Goal: Obtain resource: Download file/media

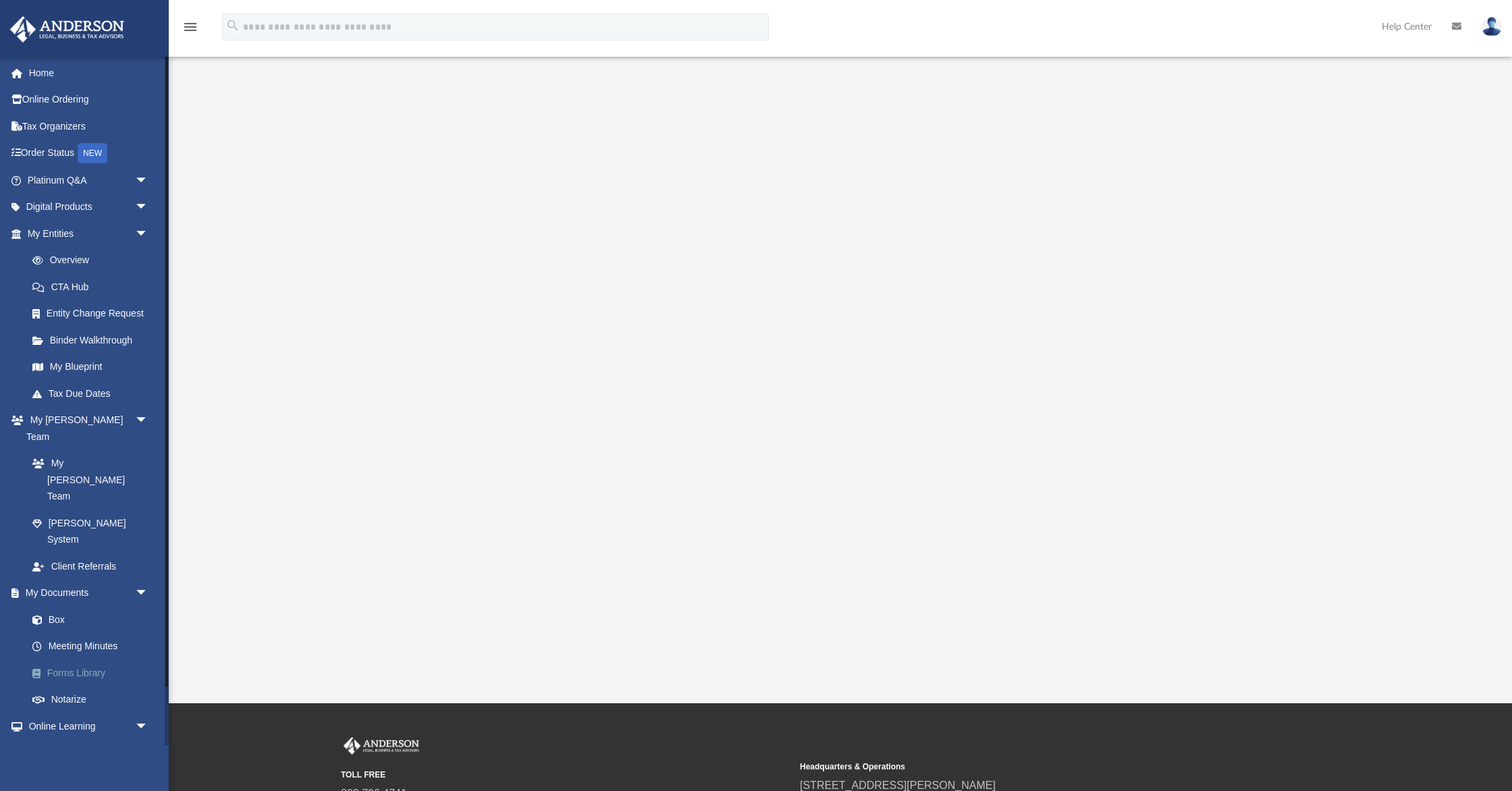
click at [65, 659] on link "Forms Library" at bounding box center [94, 672] width 150 height 27
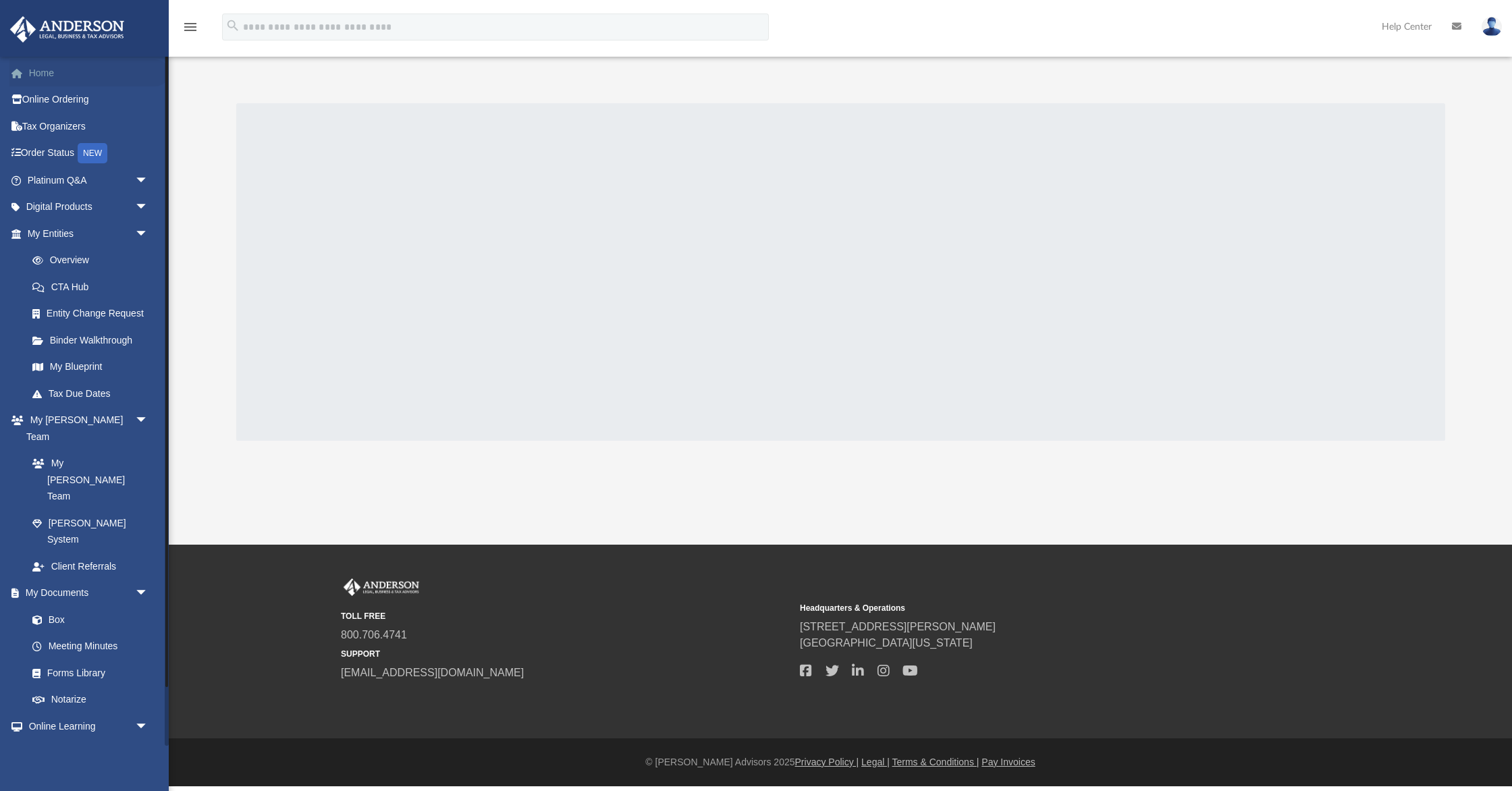
click at [32, 79] on link "Home" at bounding box center [89, 72] width 159 height 27
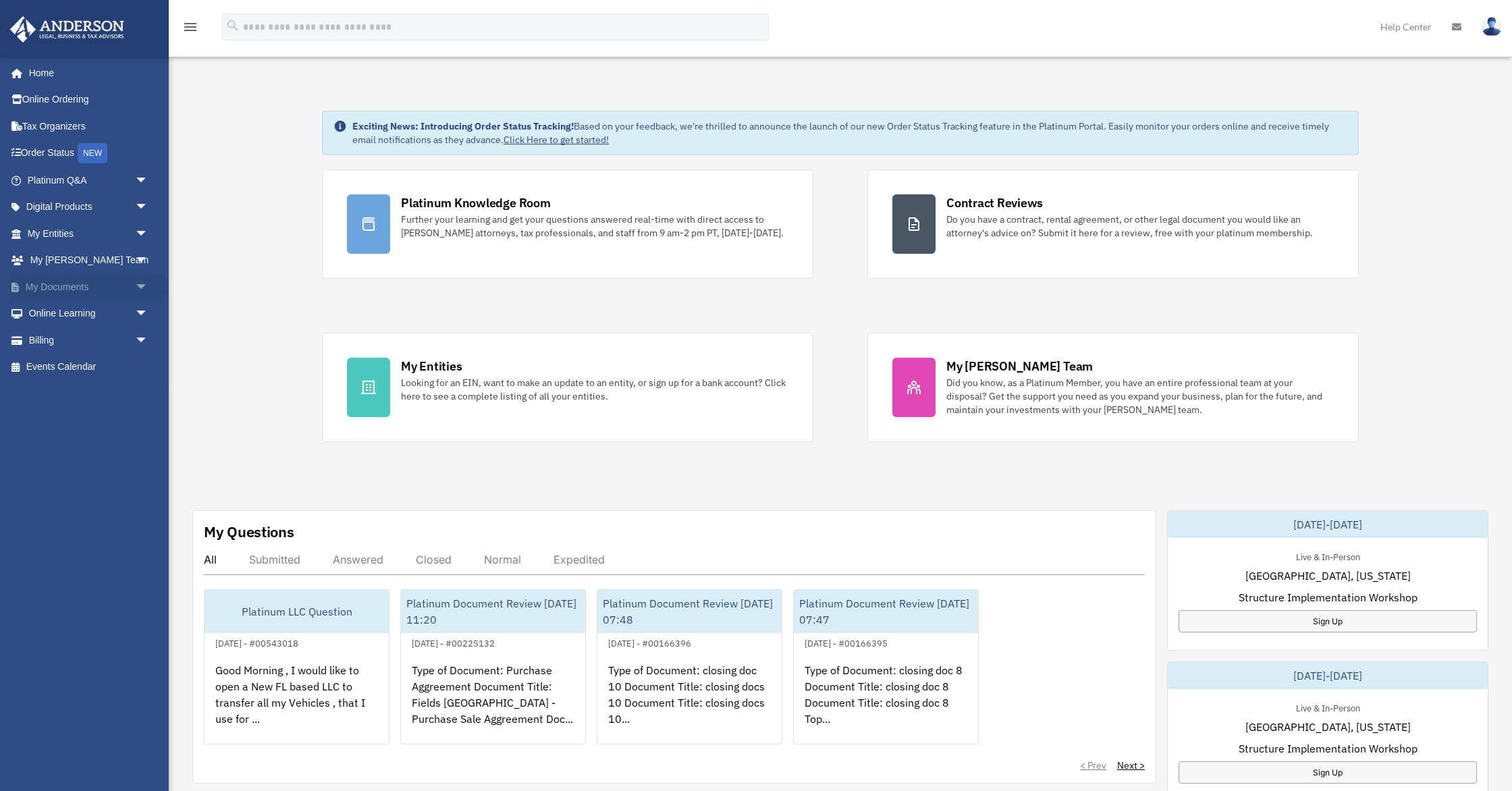
click at [143, 287] on span "arrow_drop_down" at bounding box center [147, 287] width 27 height 27
click at [89, 365] on link "Forms Library" at bounding box center [94, 366] width 150 height 27
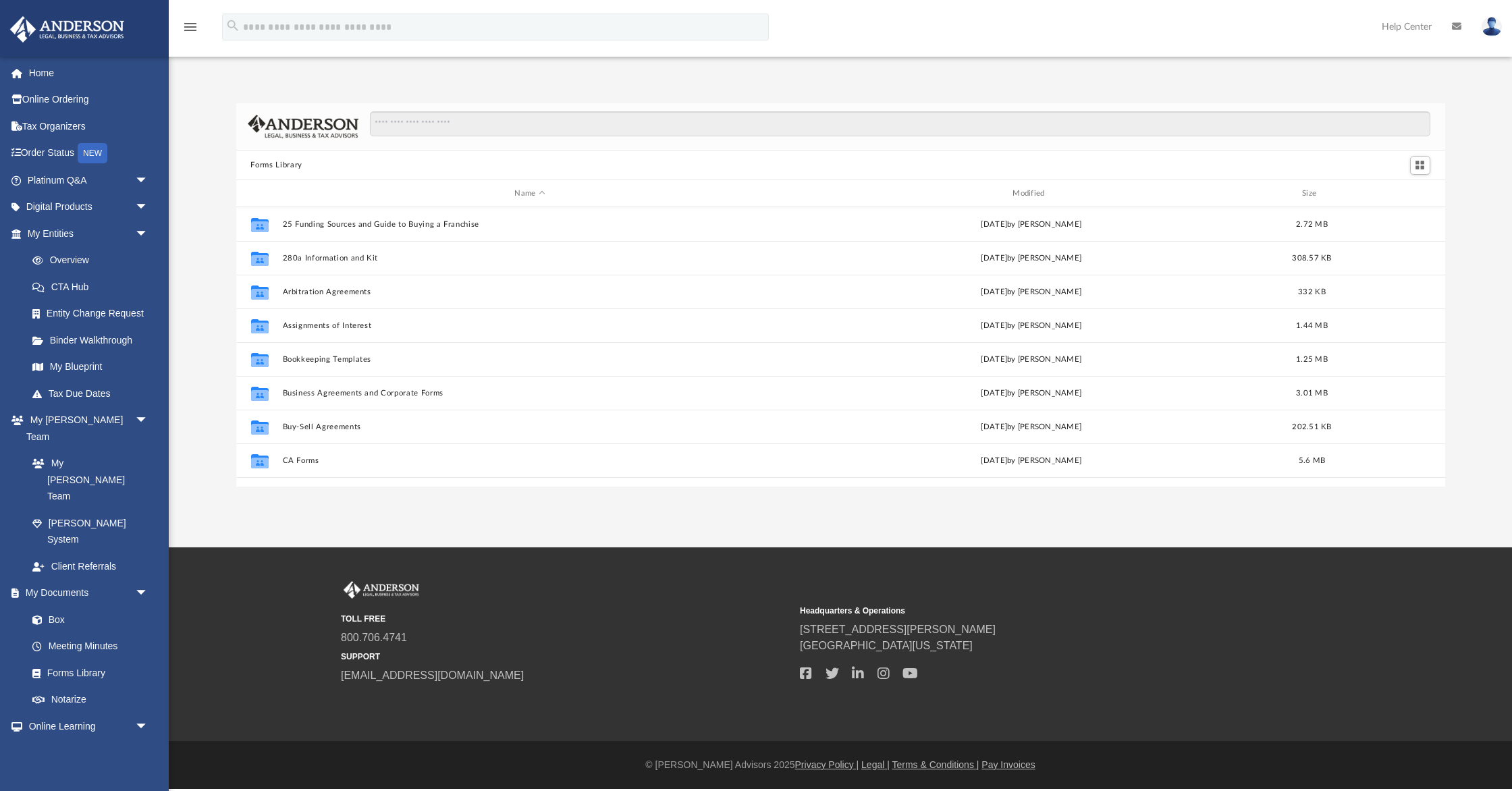
scroll to position [307, 1209]
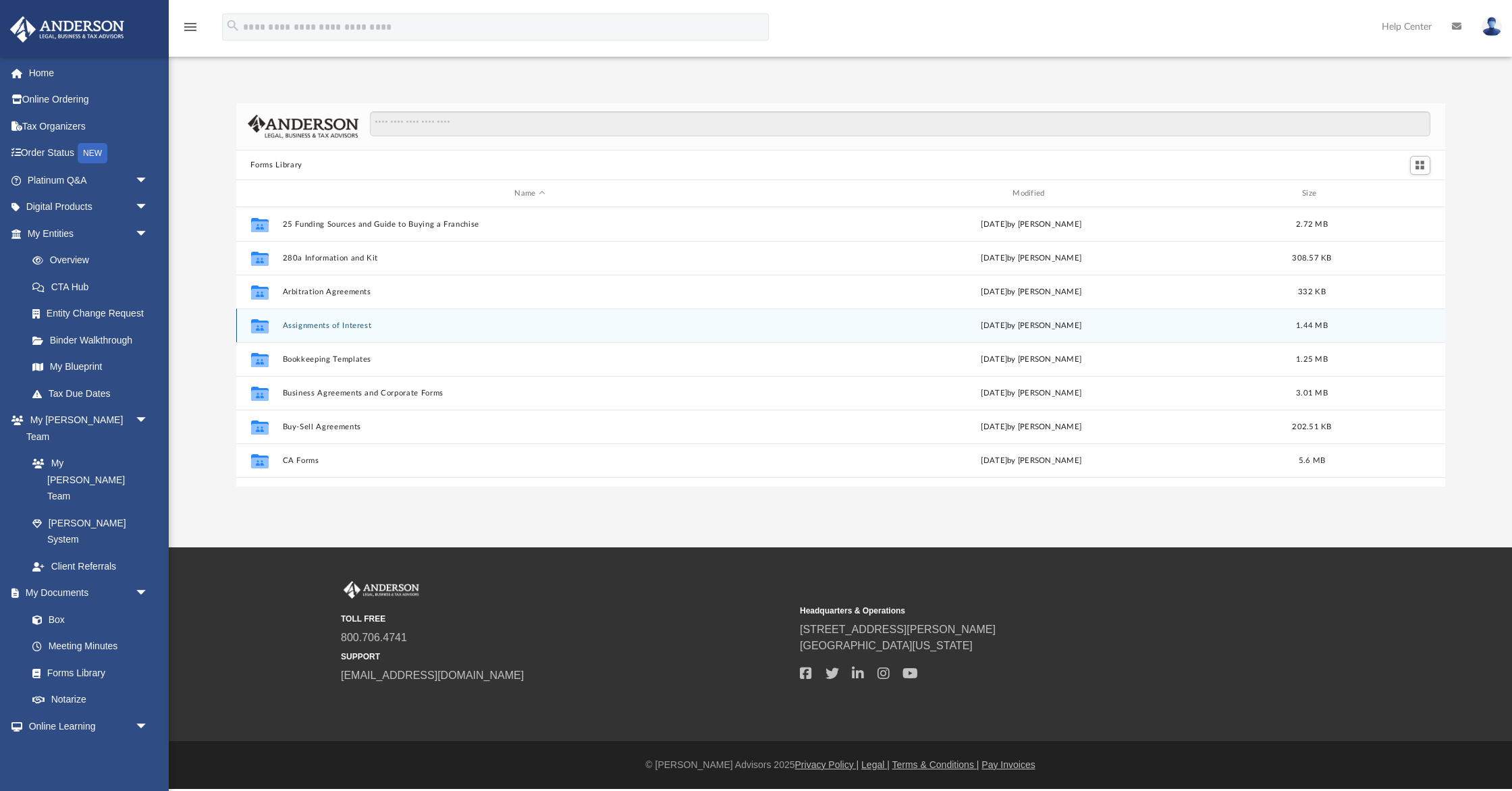
click at [367, 327] on button "Assignments of Interest" at bounding box center [529, 326] width 495 height 9
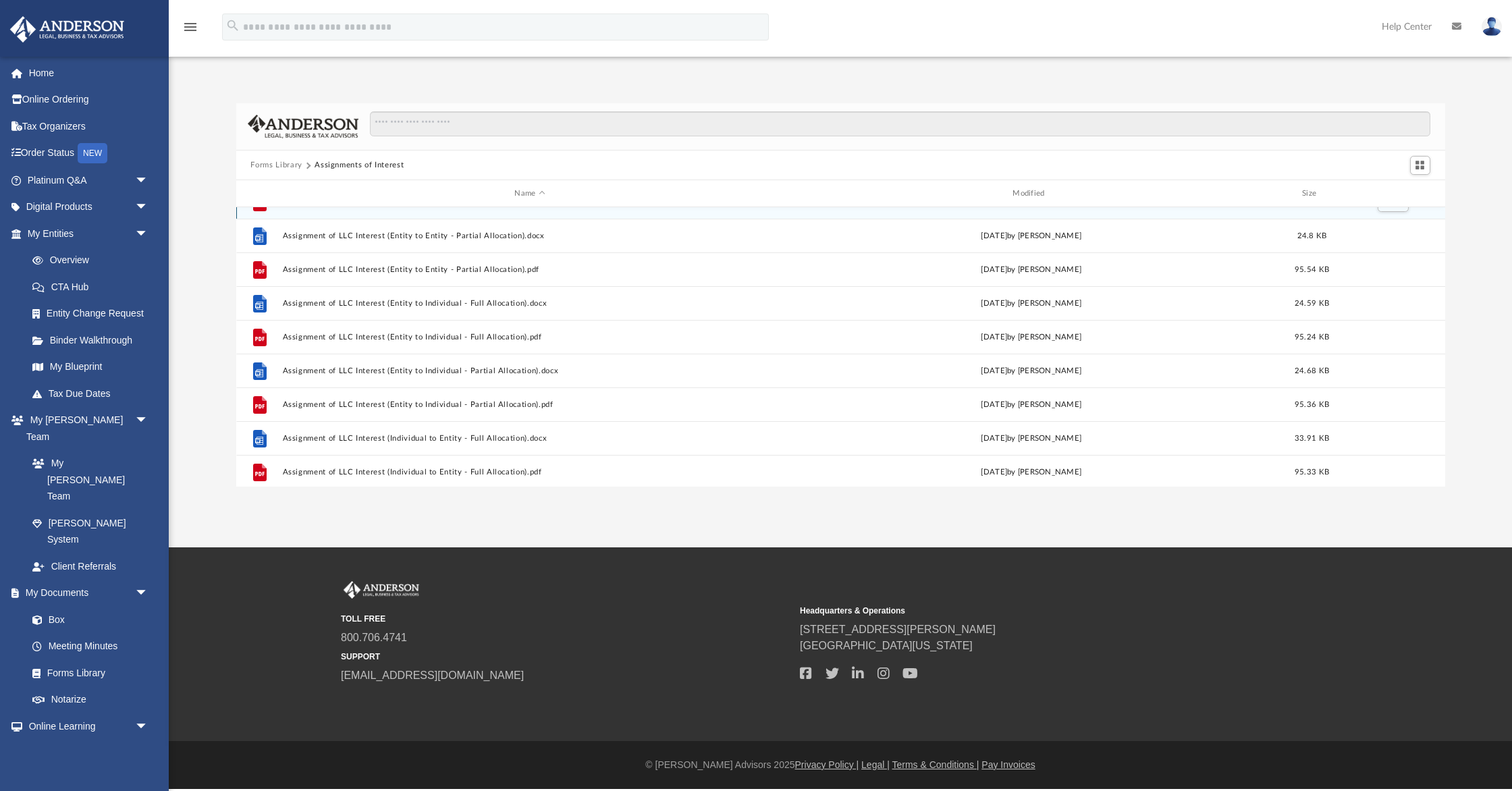
scroll to position [125, 0]
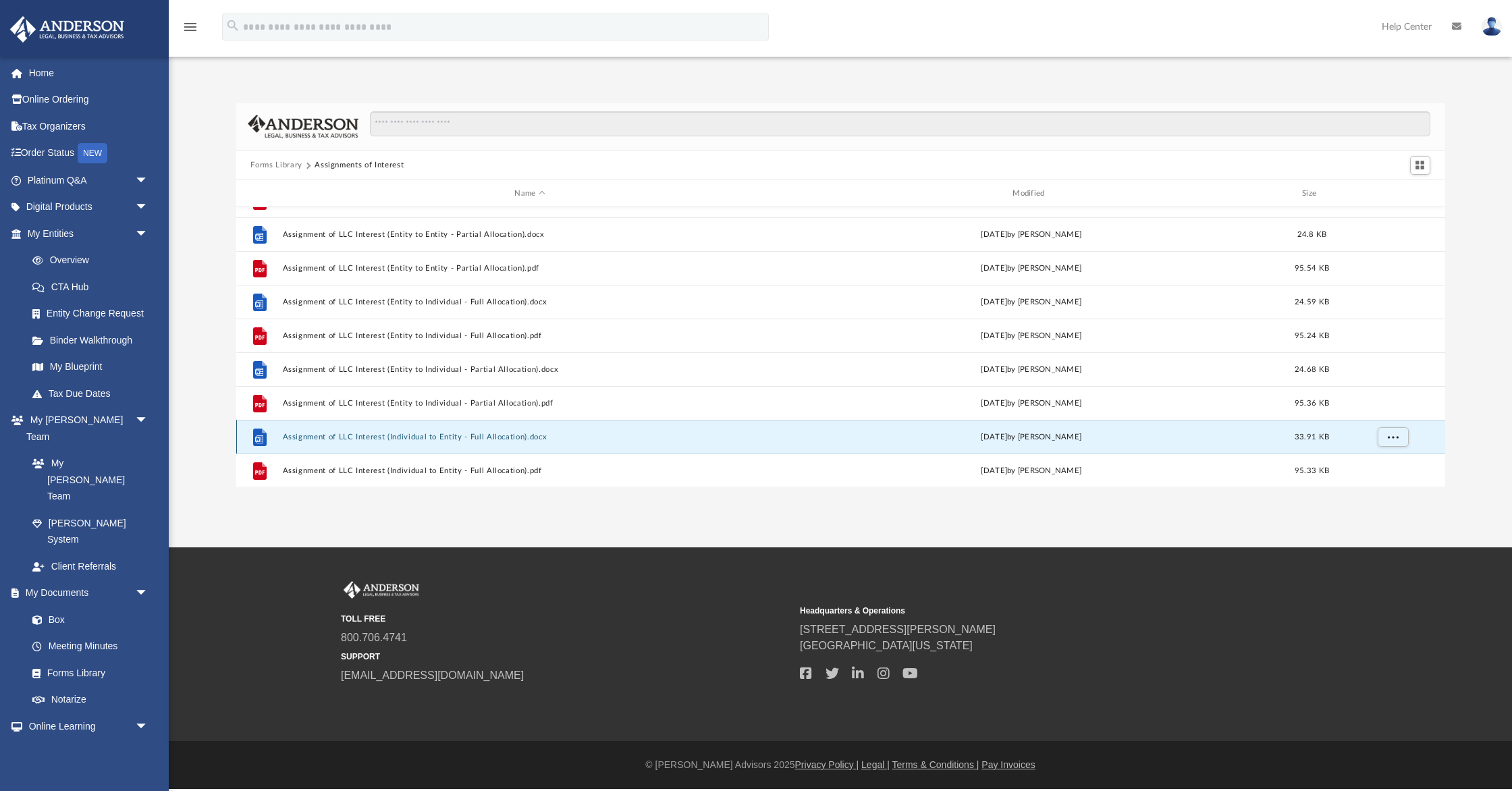
click at [385, 436] on button "Assignment of LLC Interest (Individual to Entity - Full Allocation).docx" at bounding box center [529, 438] width 495 height 9
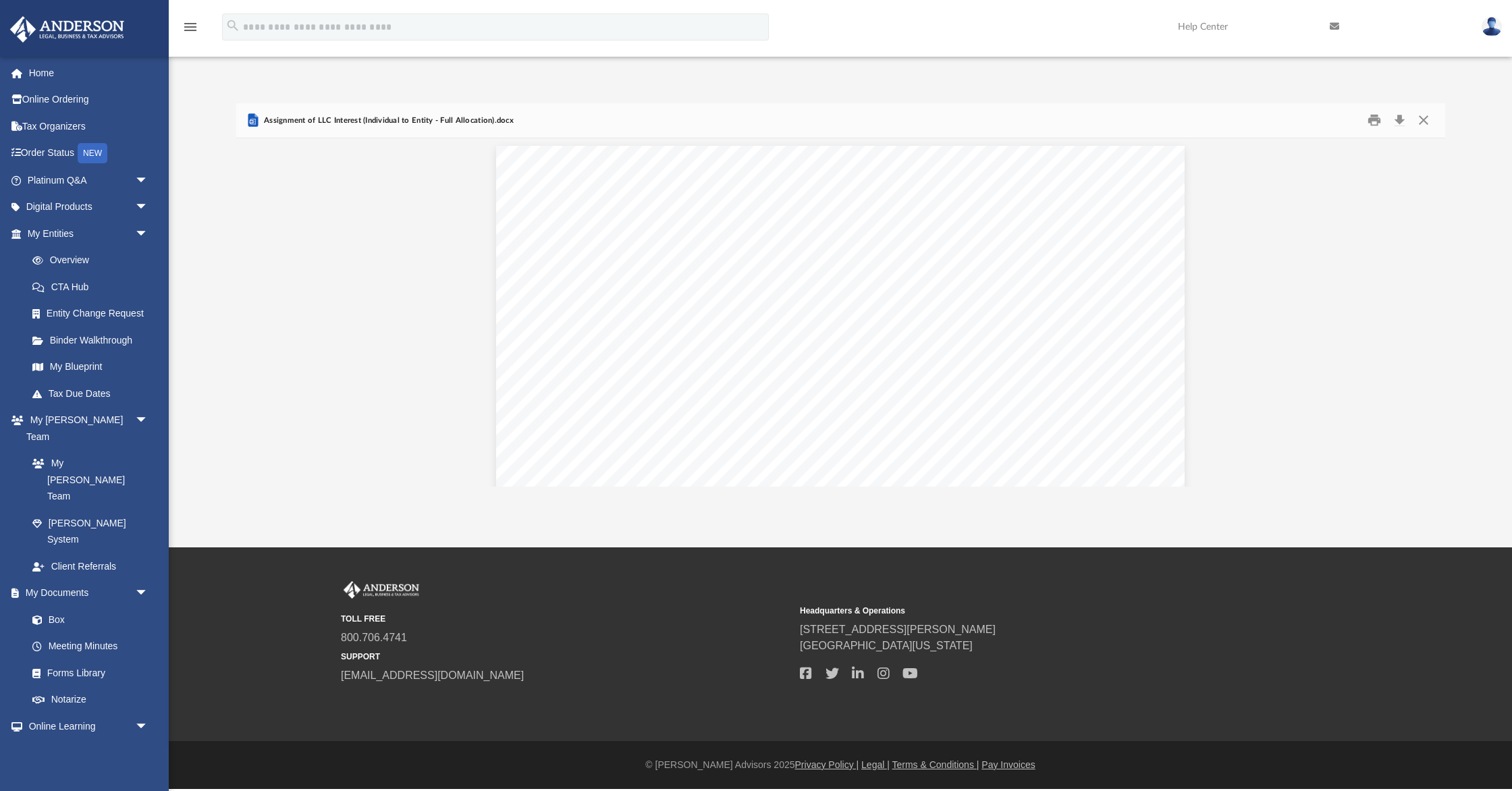
scroll to position [5, 0]
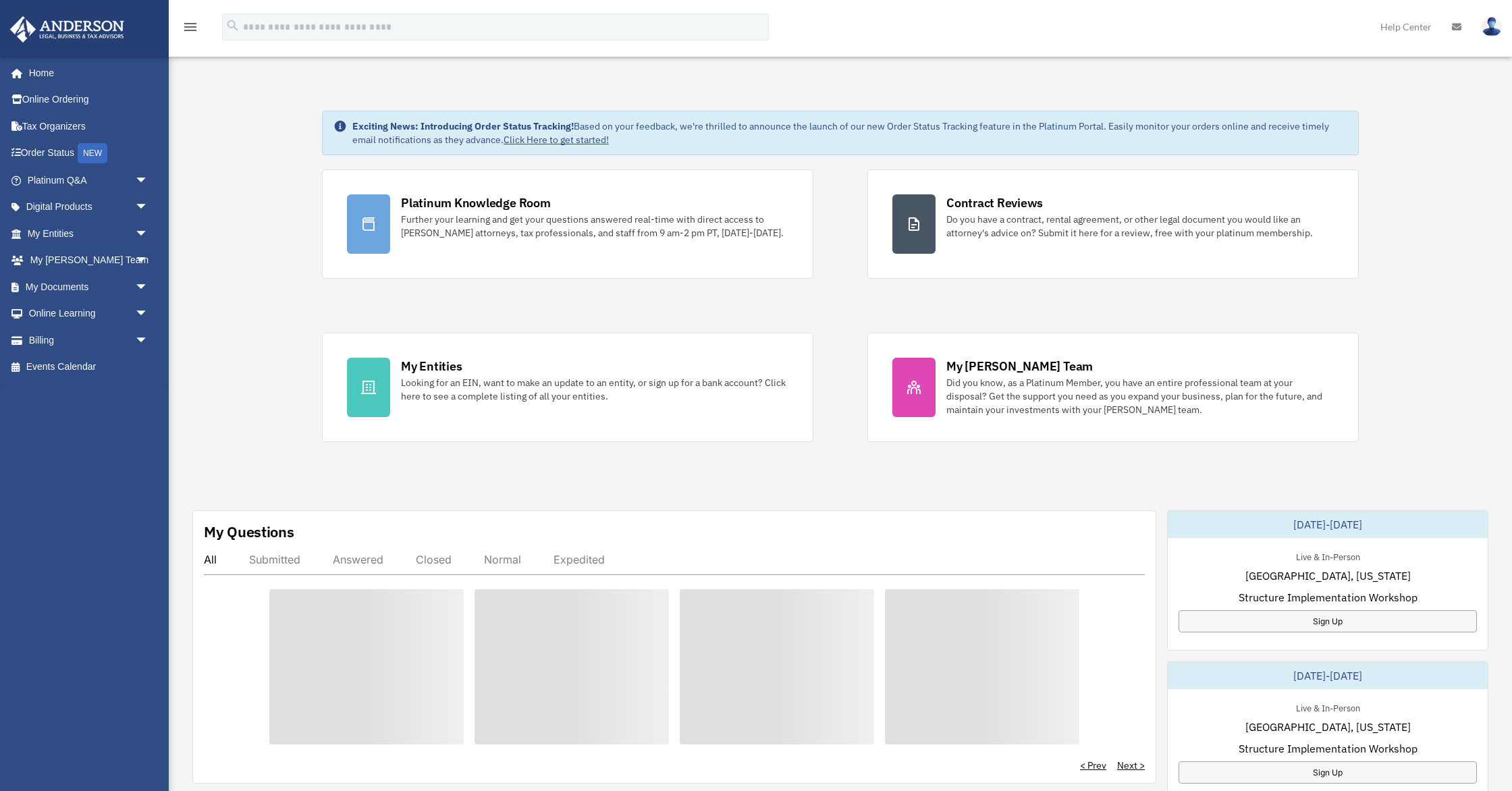
scroll to position [2, 0]
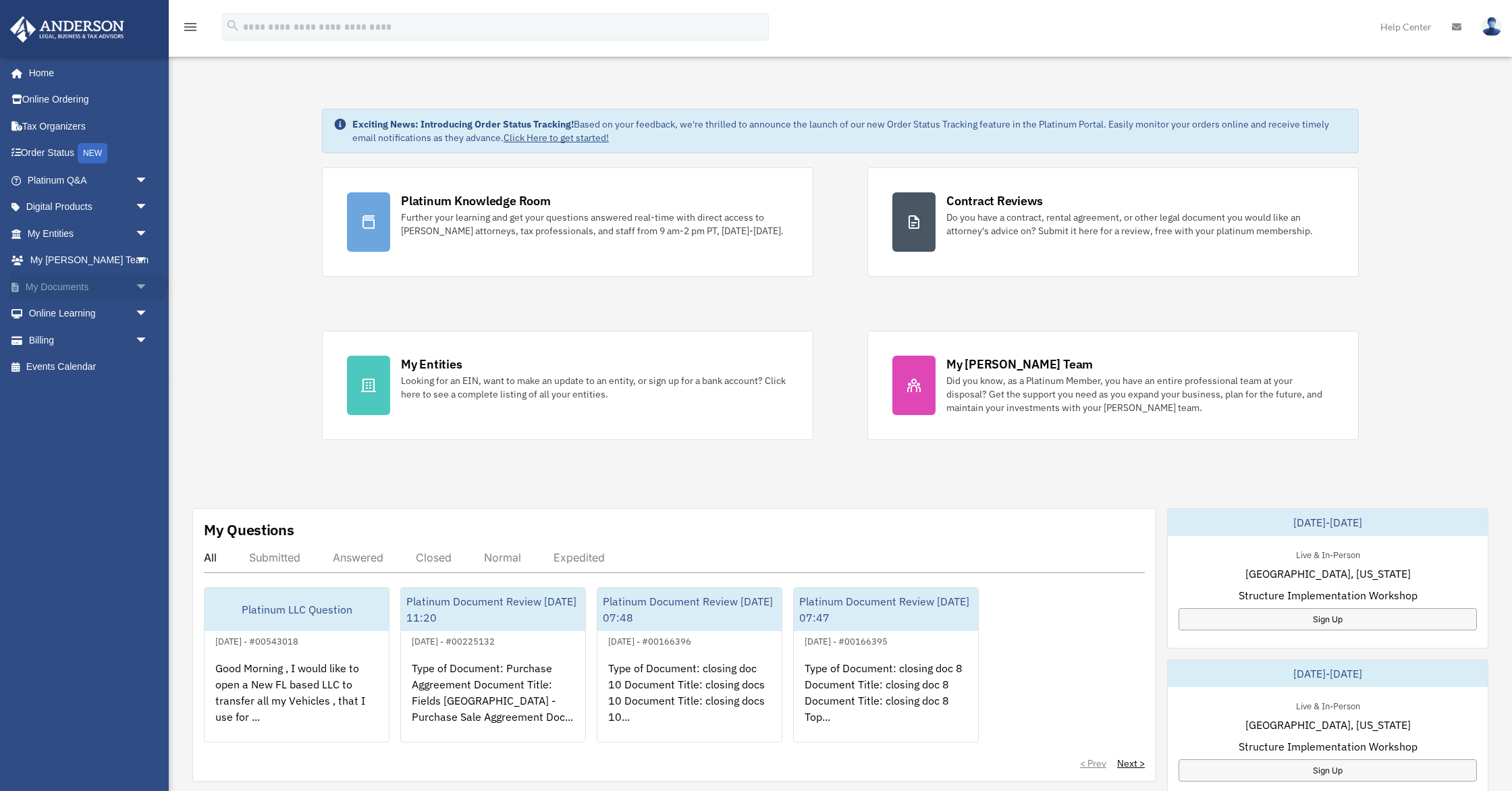
click at [142, 288] on span "arrow_drop_down" at bounding box center [147, 287] width 27 height 27
click at [109, 363] on link "Forms Library" at bounding box center [94, 366] width 150 height 27
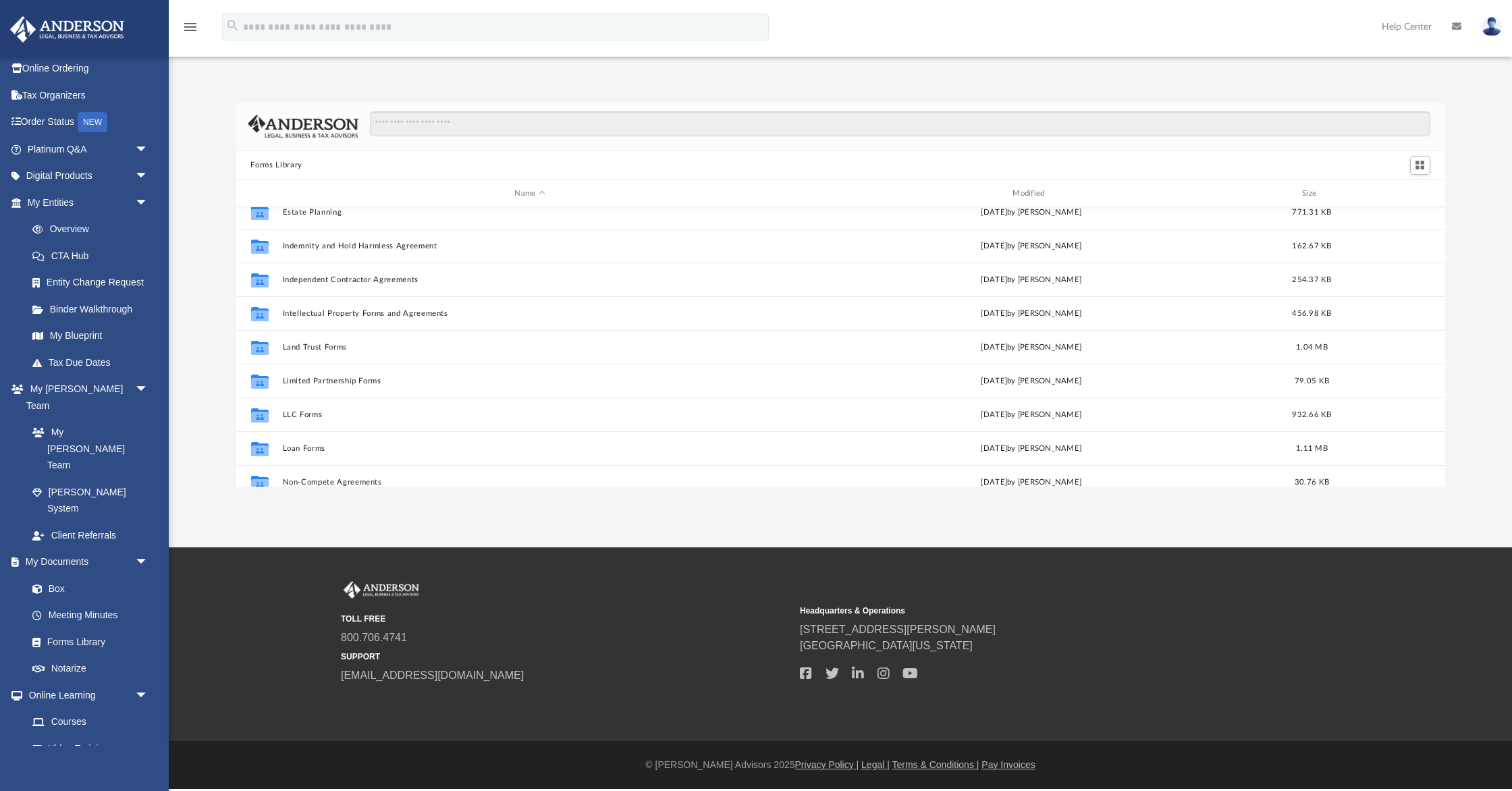
scroll to position [466, 0]
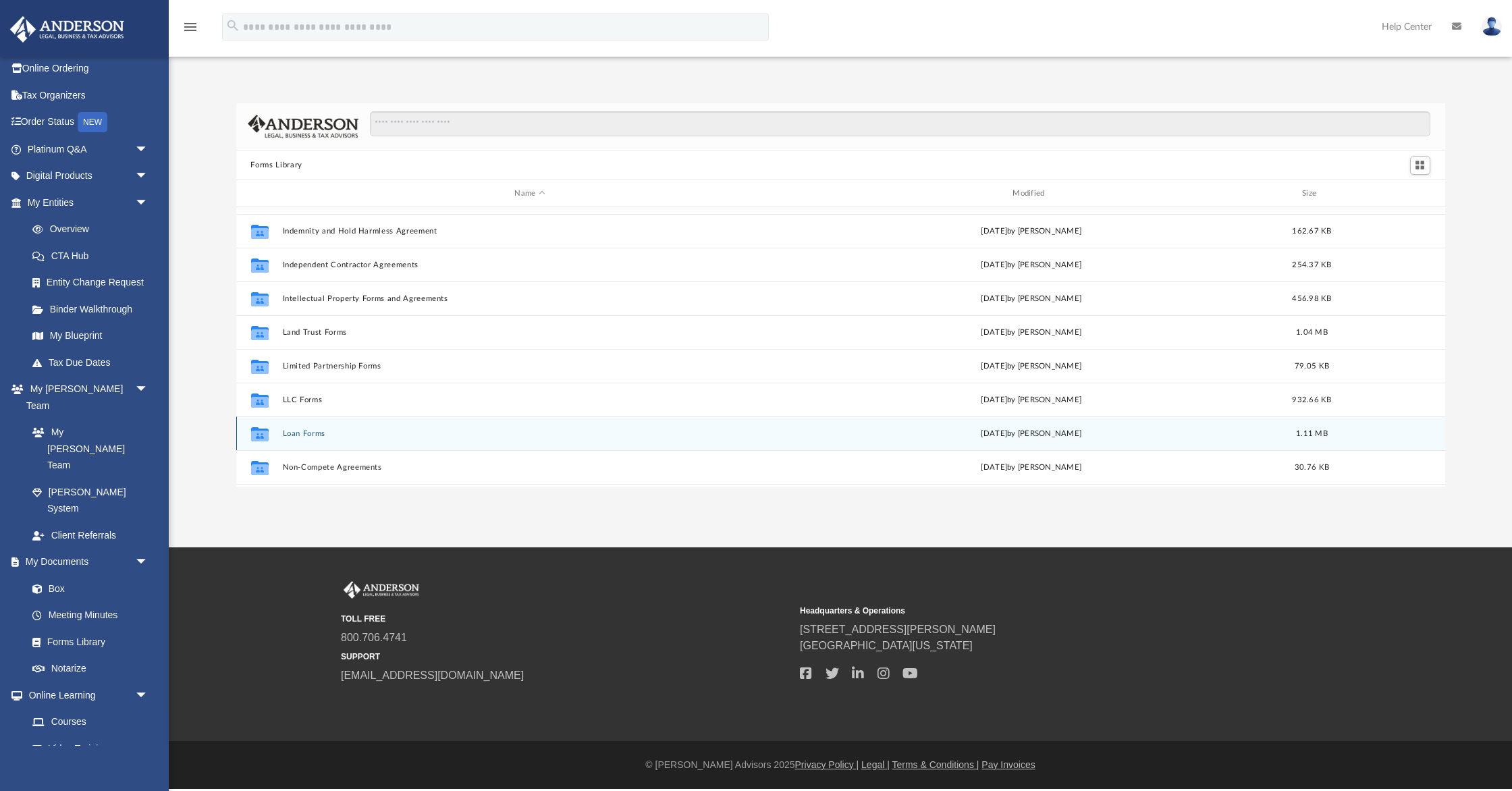
click at [299, 433] on button "Loan Forms" at bounding box center [529, 434] width 495 height 9
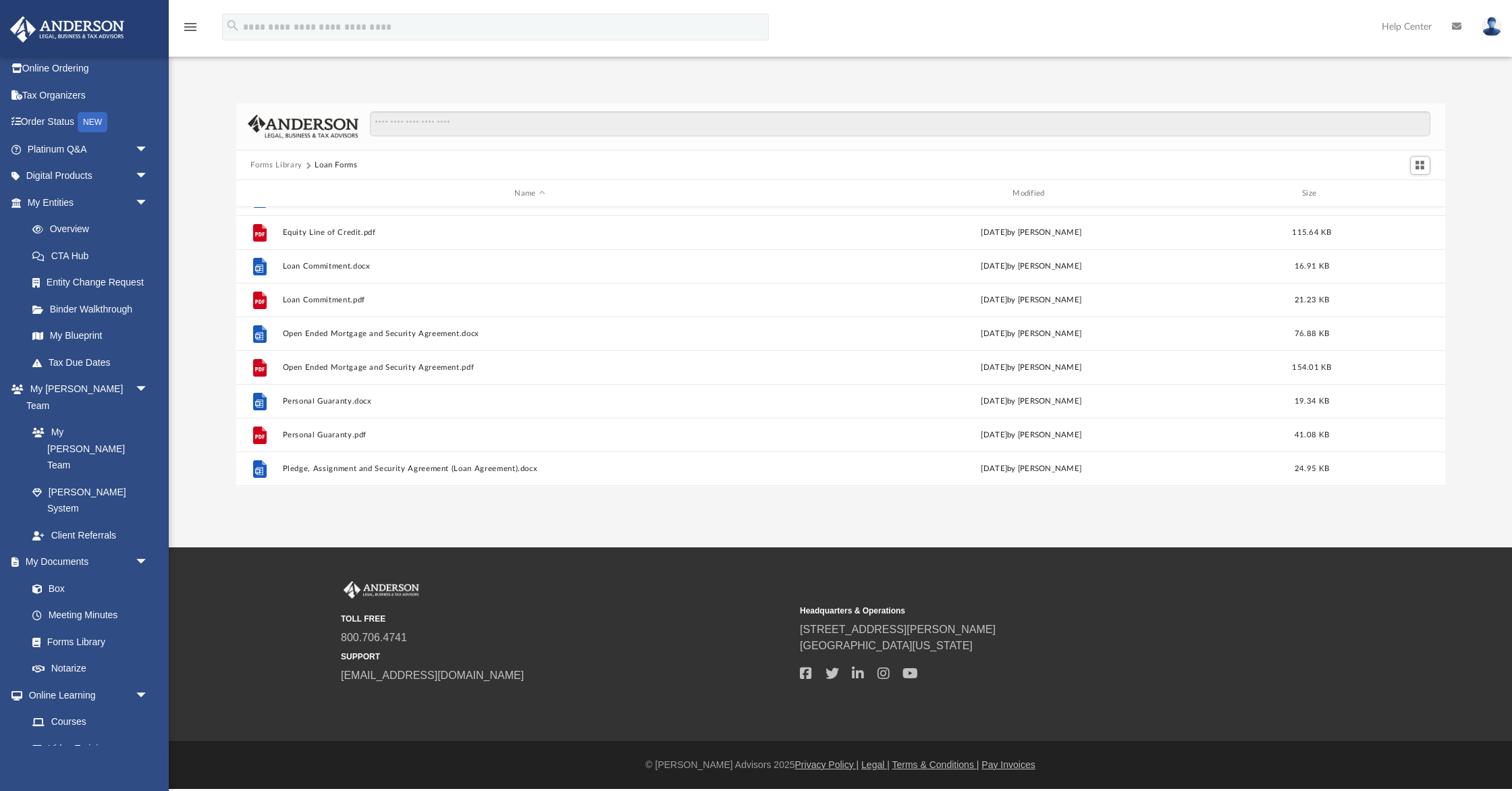
scroll to position [50, 0]
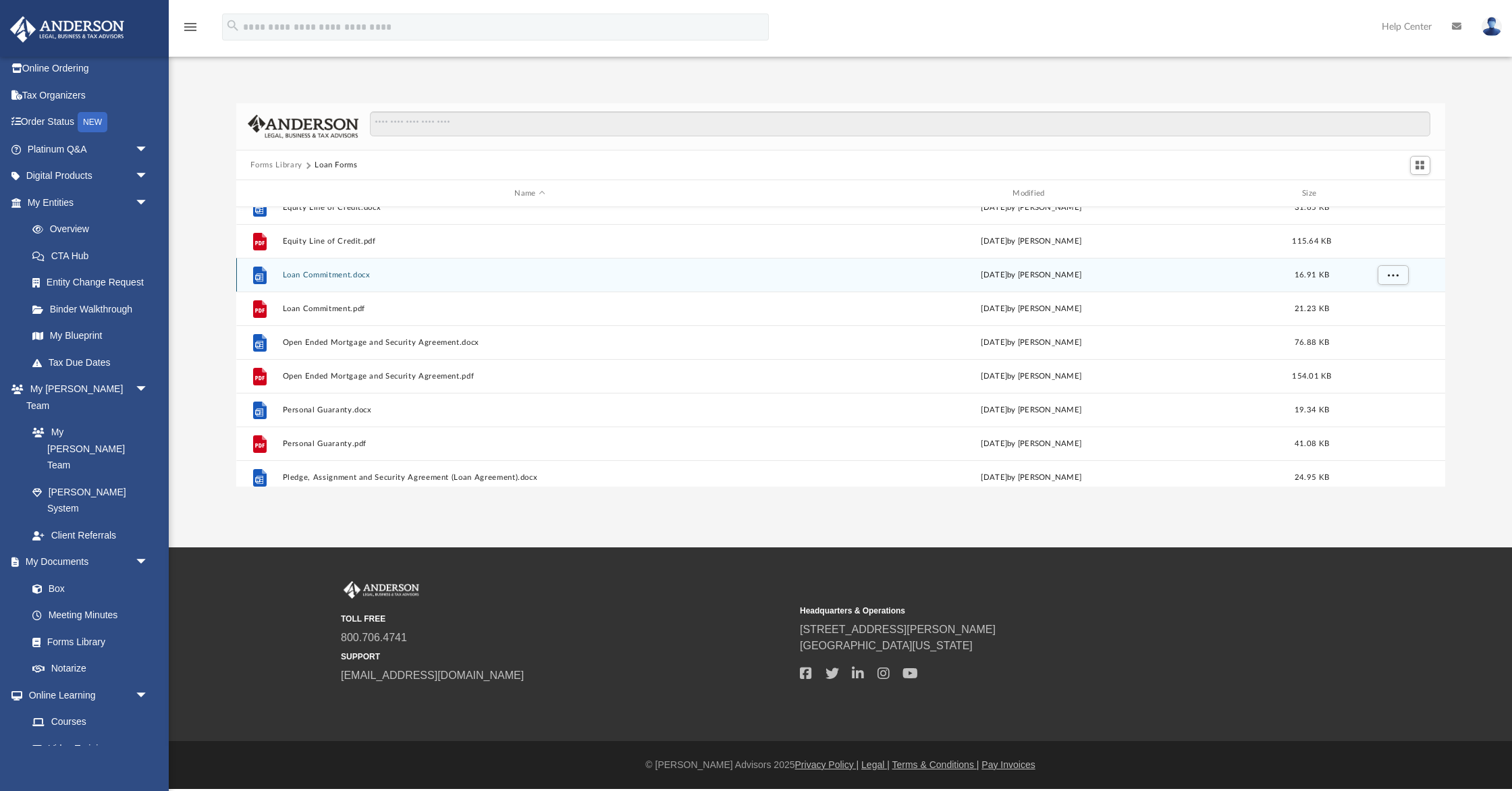
click at [330, 278] on button "Loan Commitment.docx" at bounding box center [529, 276] width 495 height 9
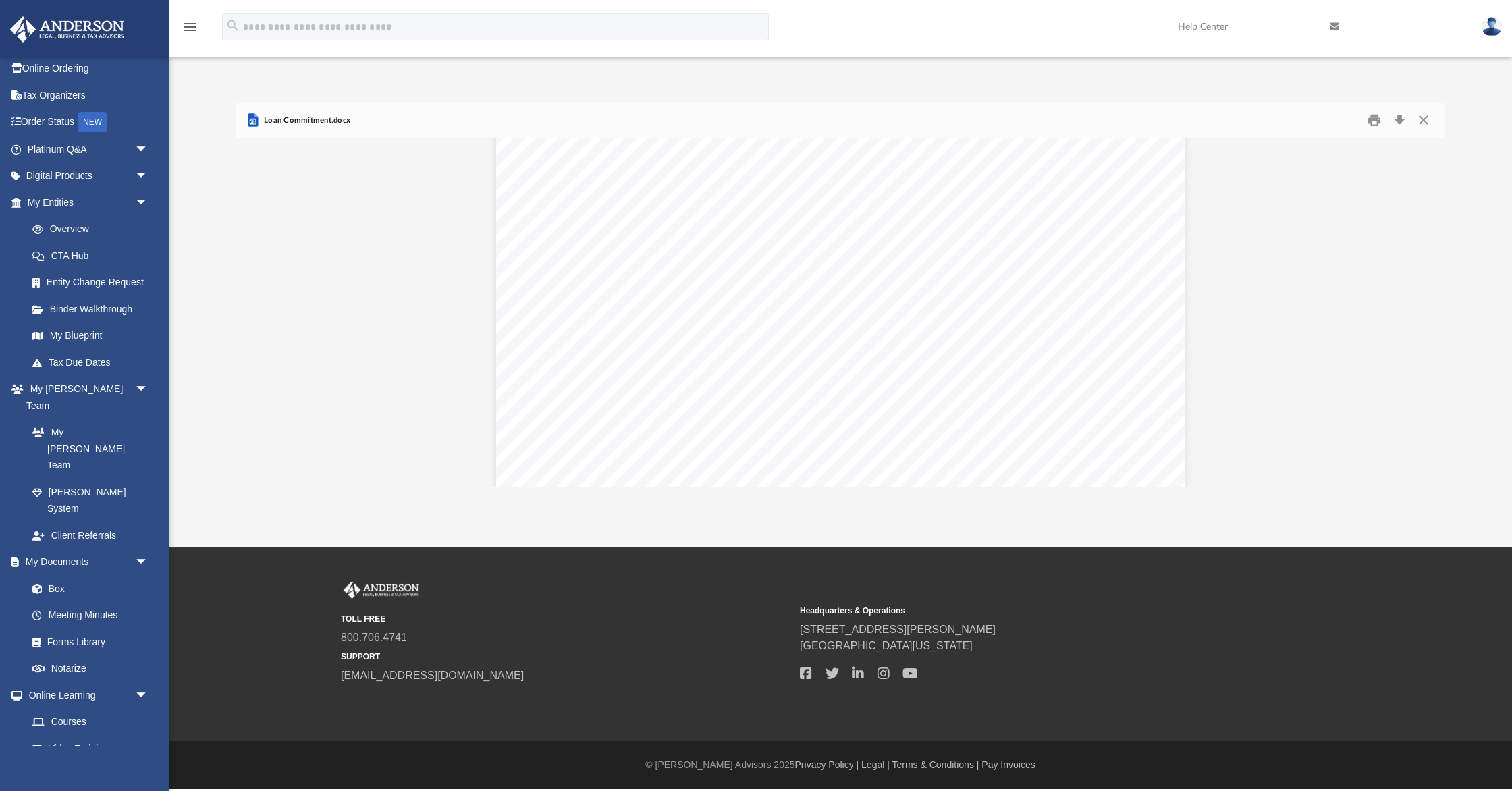
scroll to position [0, 0]
click at [1429, 121] on button "Close" at bounding box center [1423, 120] width 25 height 21
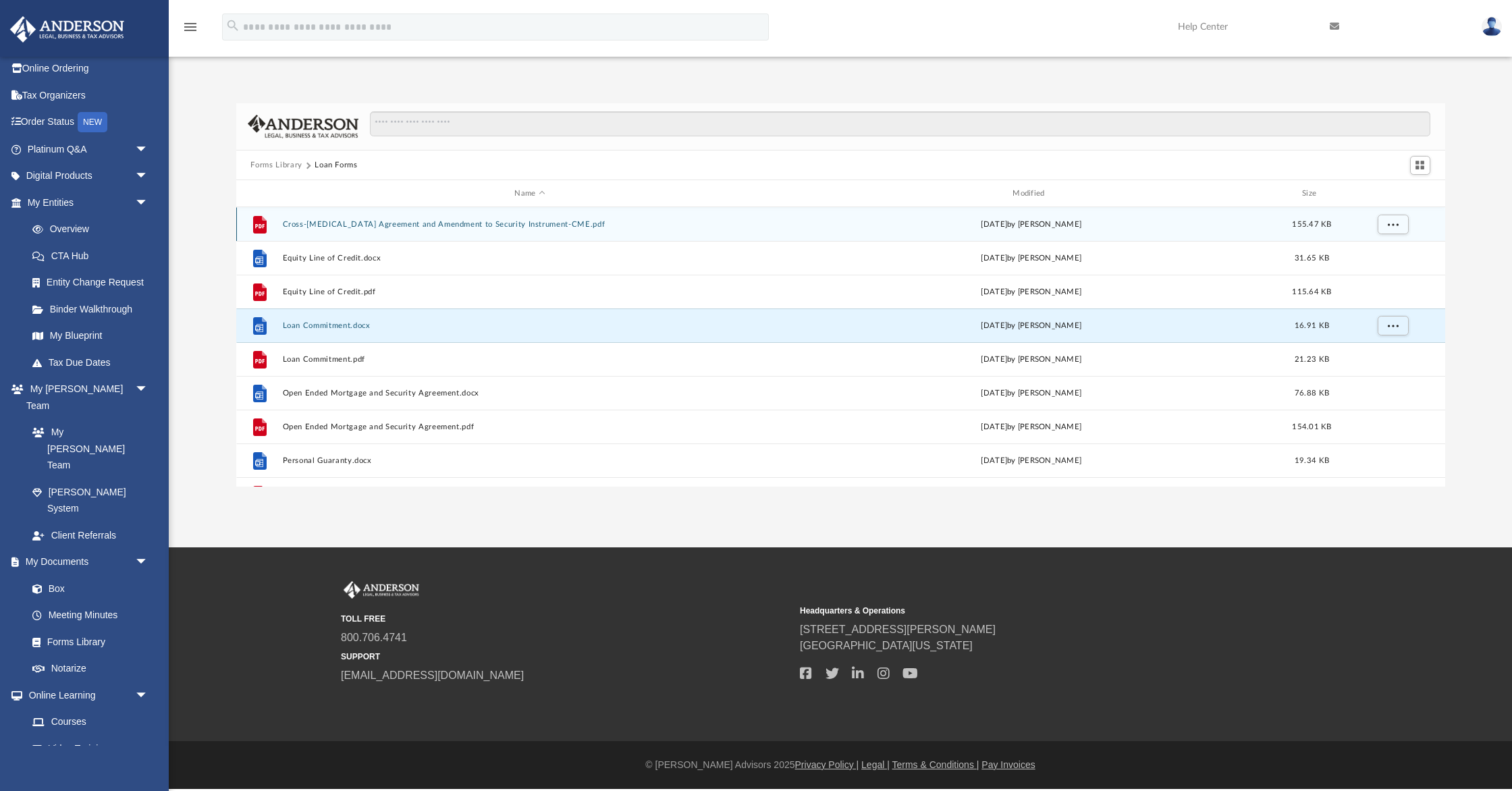
click at [482, 224] on button "Cross-Collateralization Agreement and Amendment to Security Instrument-CME.pdf" at bounding box center [529, 224] width 495 height 9
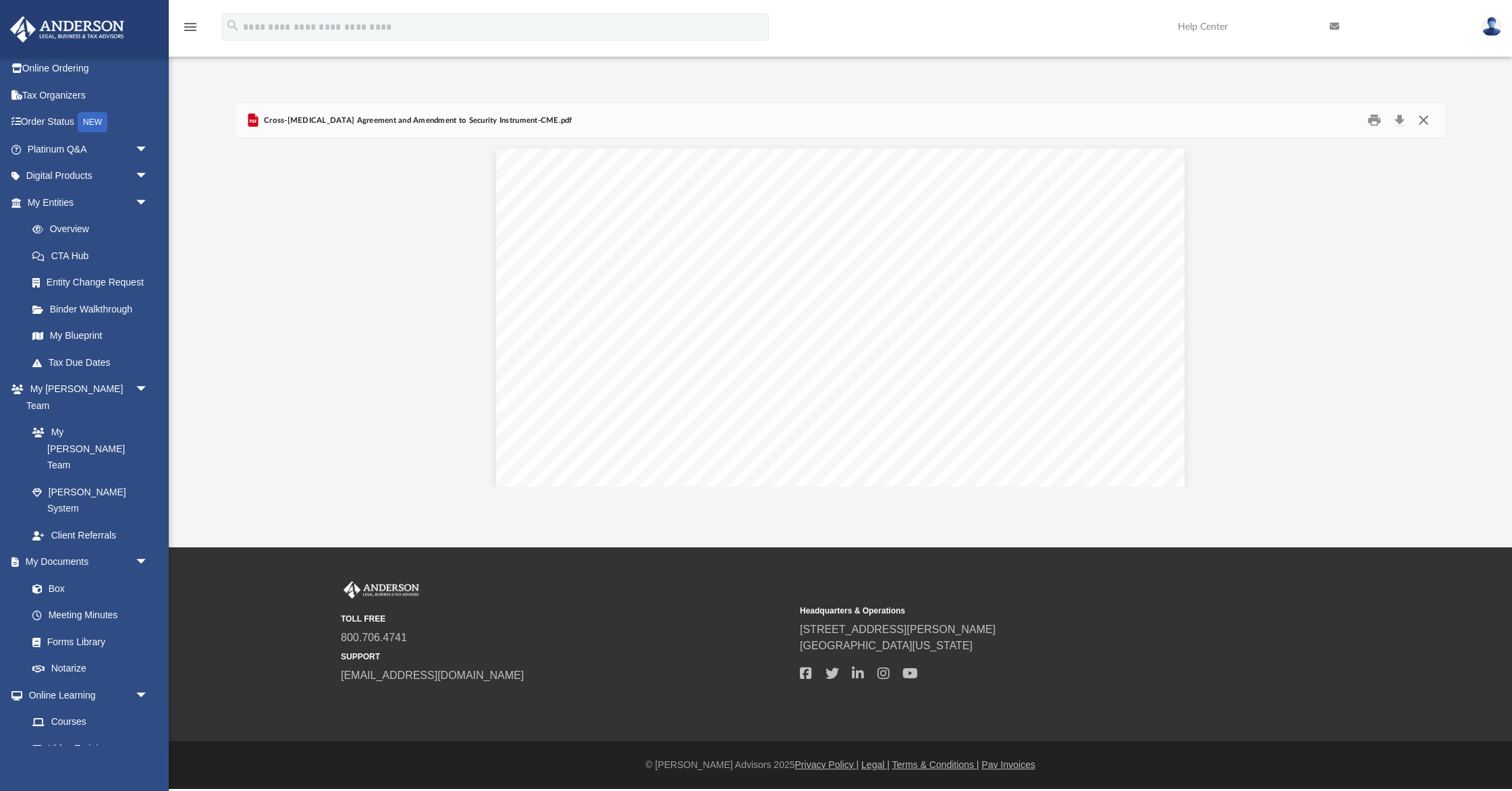
click at [1429, 121] on button "Close" at bounding box center [1423, 120] width 25 height 21
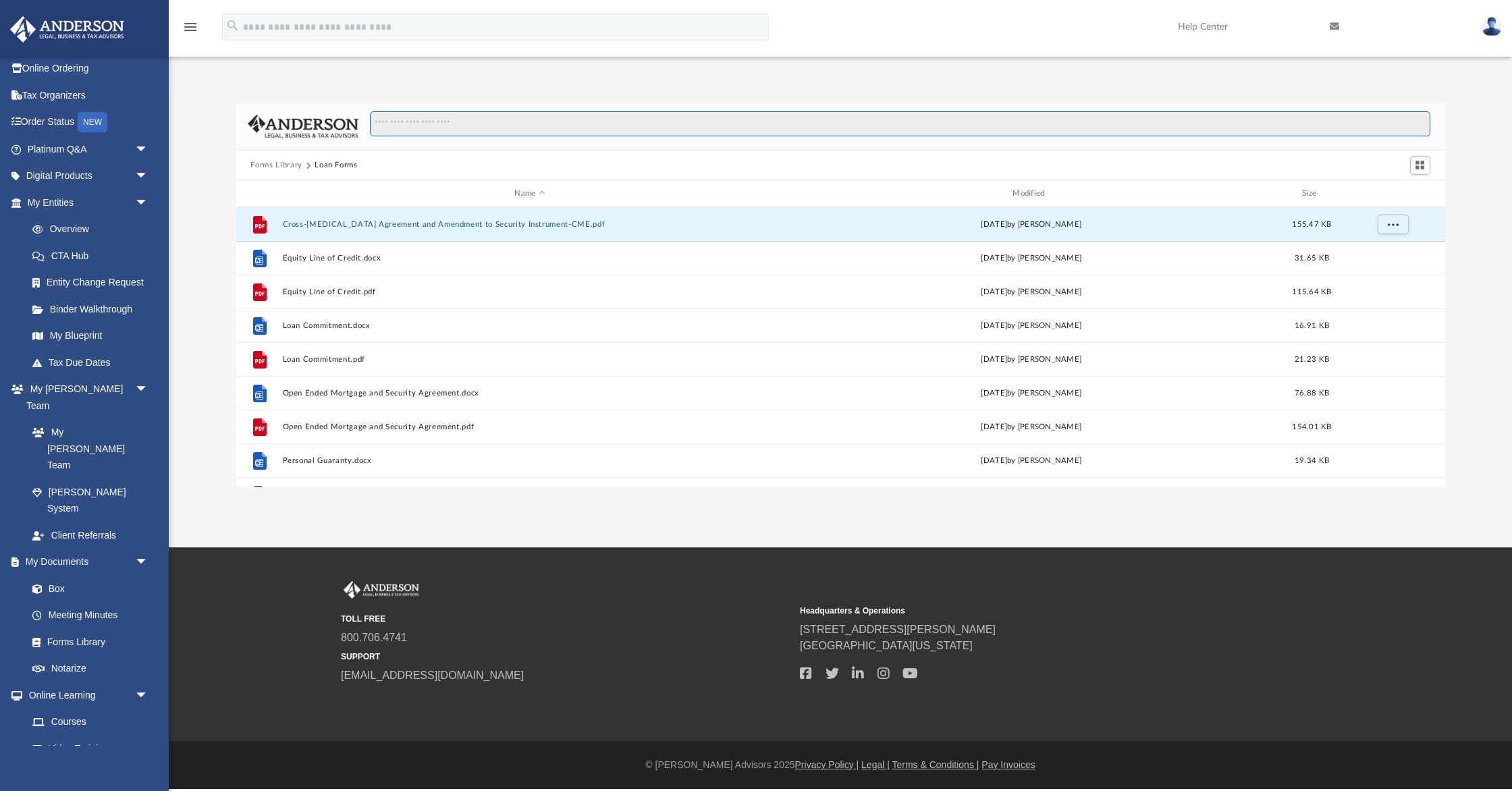
click at [907, 130] on input "Search files and folders" at bounding box center [899, 125] width 1060 height 26
type input "**********"
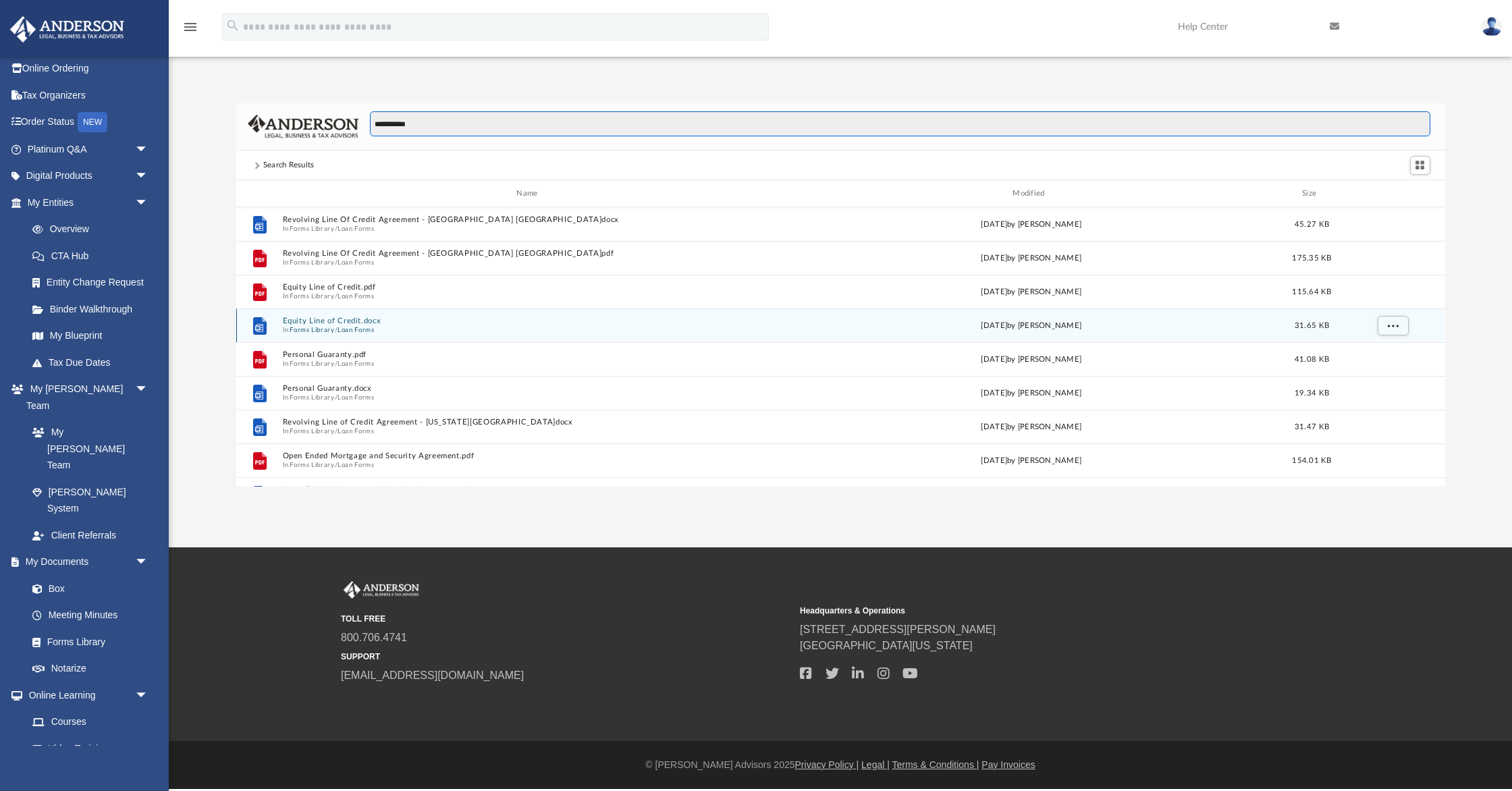
scroll to position [58, 0]
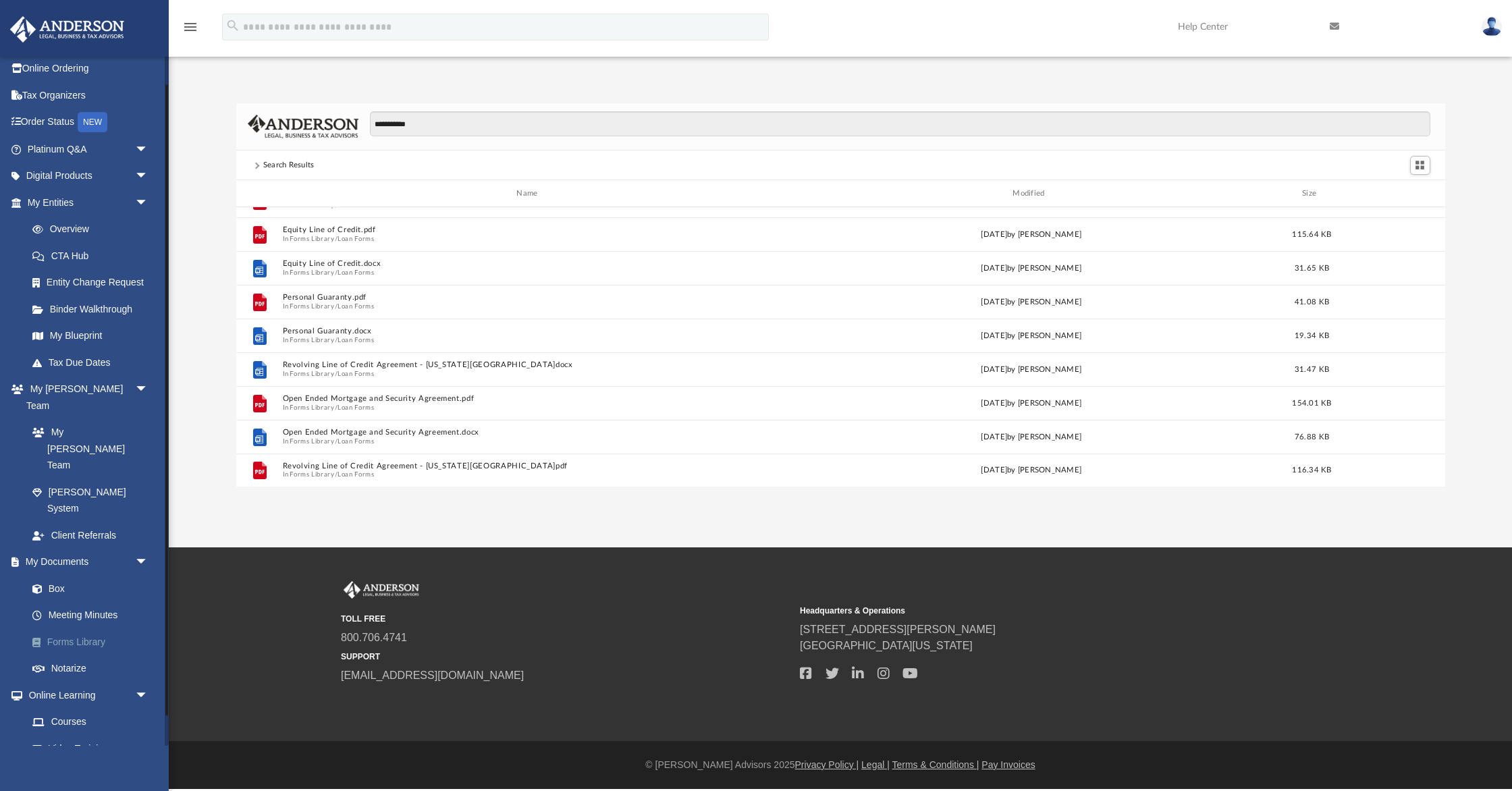
click at [88, 628] on link "Forms Library" at bounding box center [94, 641] width 150 height 27
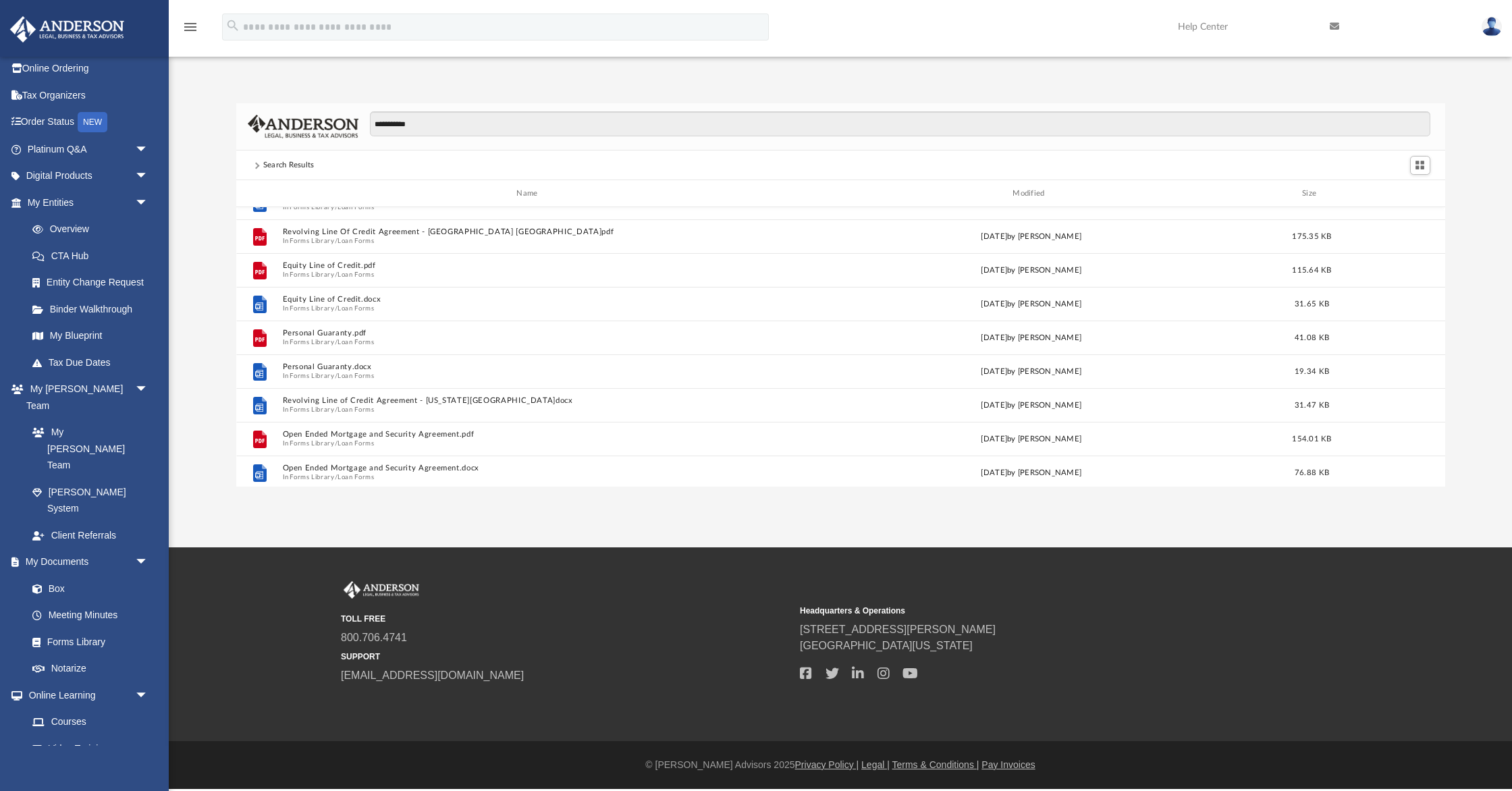
scroll to position [23, 0]
